Goal: Navigation & Orientation: Find specific page/section

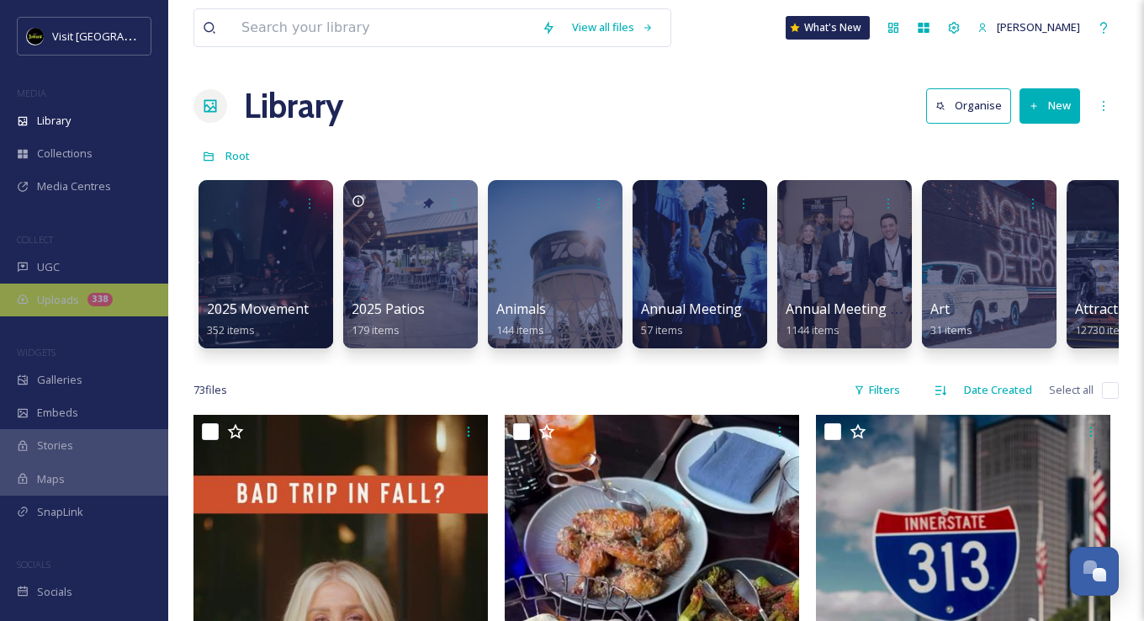
click at [114, 297] on div "Uploads 338" at bounding box center [84, 299] width 168 height 33
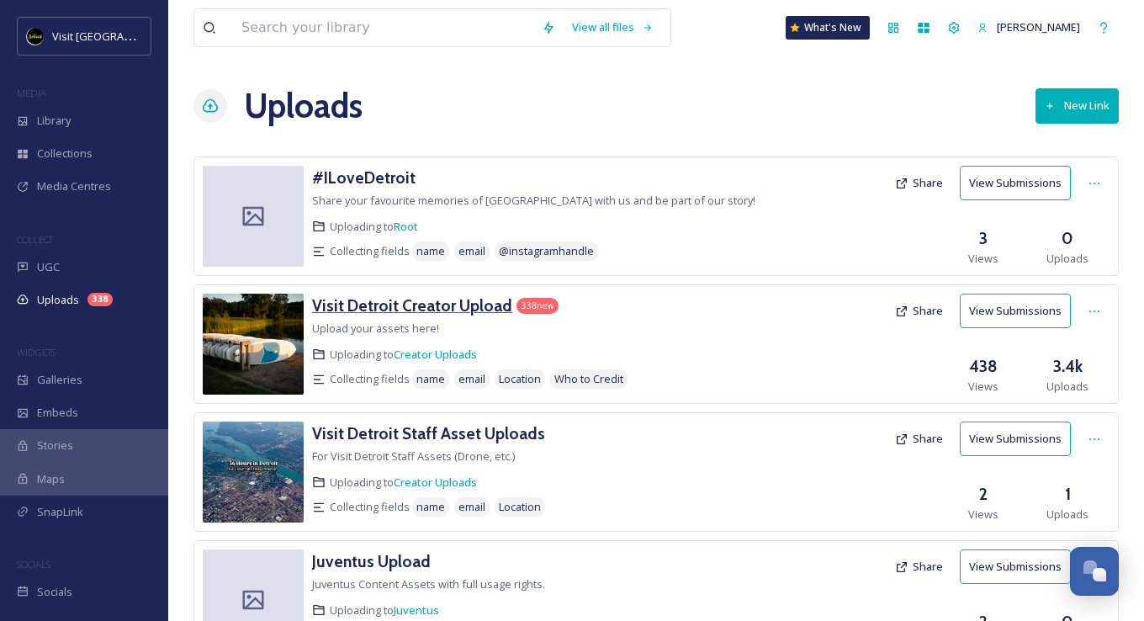
click at [369, 304] on h3 "Visit Detroit Creator Upload" at bounding box center [412, 305] width 200 height 20
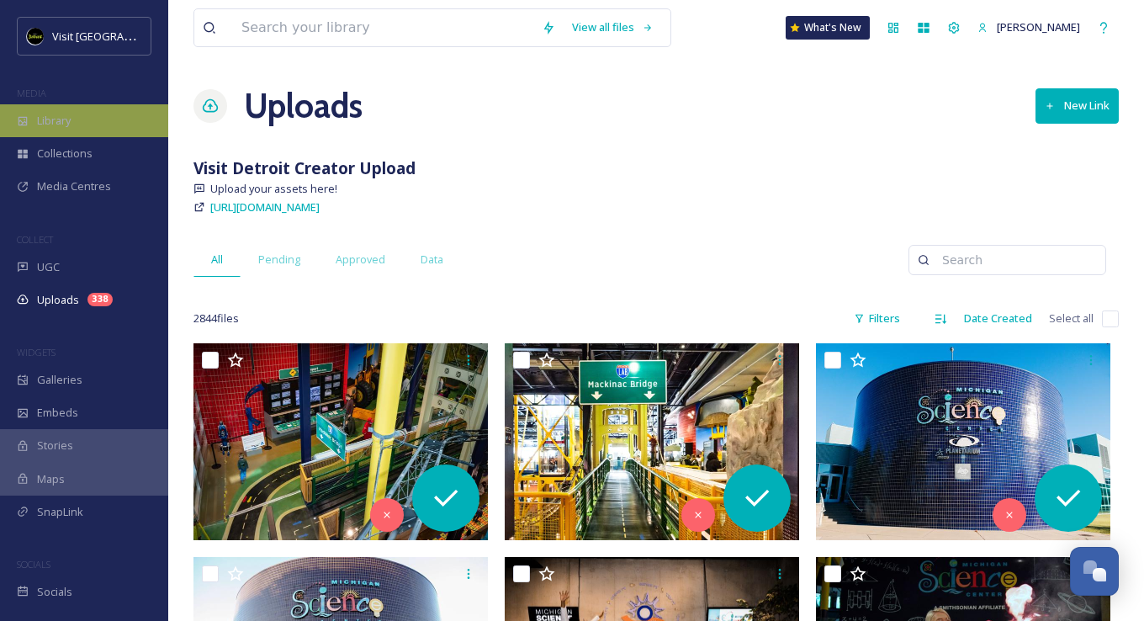
click at [71, 135] on div "Library" at bounding box center [84, 120] width 168 height 33
